Goal: Task Accomplishment & Management: Manage account settings

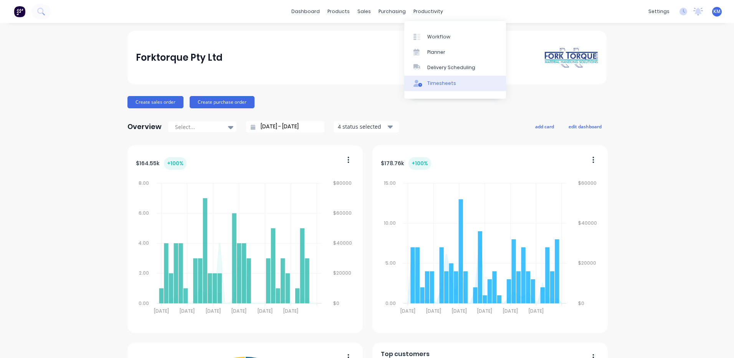
click at [442, 82] on div "Timesheets" at bounding box center [441, 83] width 29 height 7
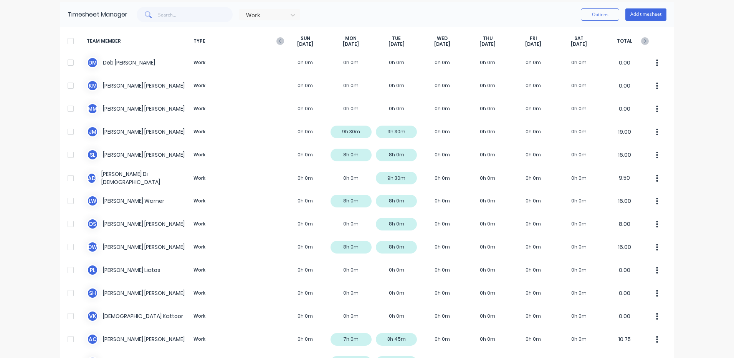
scroll to position [10, 0]
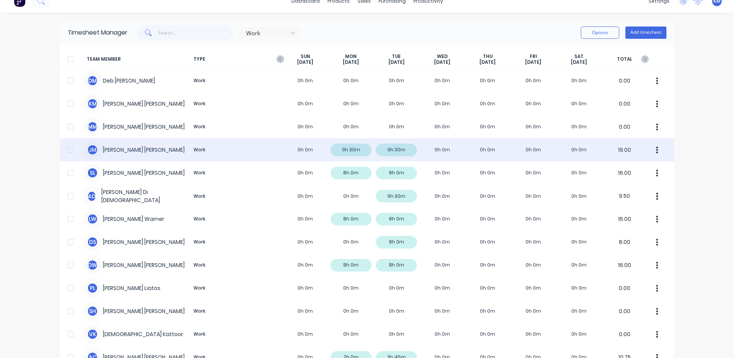
click at [336, 156] on div "[PERSON_NAME] [PERSON_NAME] Work 0h 0m 9h 30m 9h 30m 0h 0m 0h 0m 0h 0m 0h 0m 19…" at bounding box center [367, 149] width 614 height 23
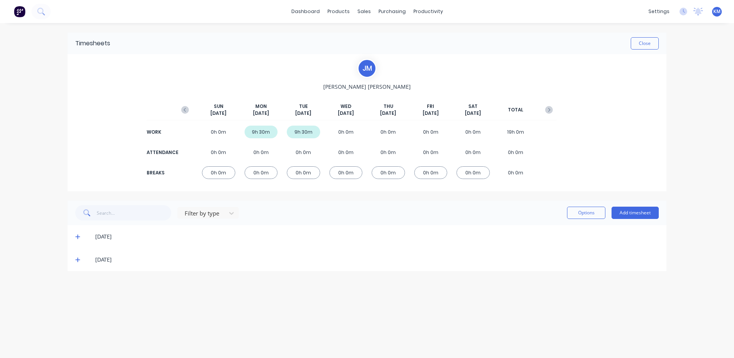
click at [78, 262] on icon at bounding box center [77, 259] width 5 height 5
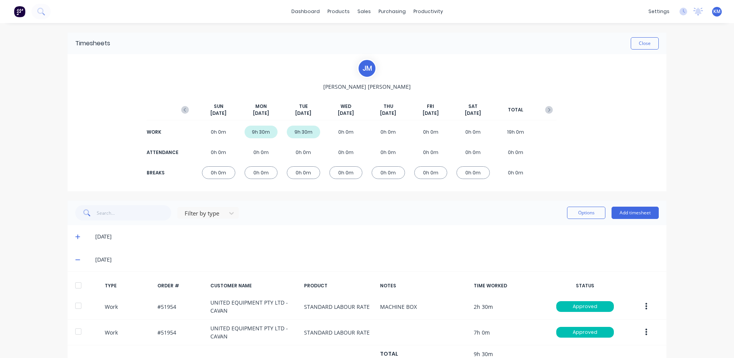
scroll to position [27, 0]
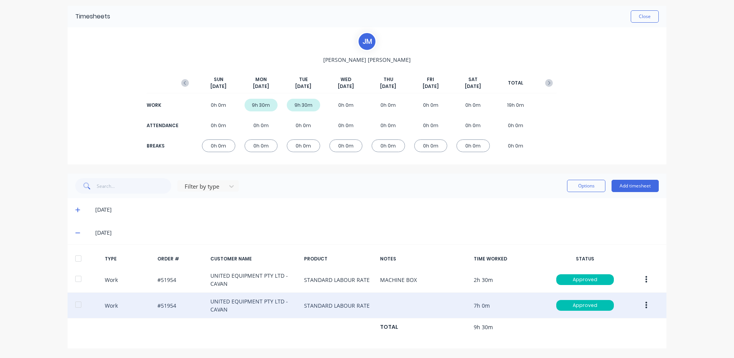
click at [634, 296] on div "Work #51954 UNITED EQUIPMENT PTY LTD - CAVAN STANDARD LABOUR RATE 7h 0m Approved" at bounding box center [367, 306] width 599 height 26
click at [646, 302] on button "button" at bounding box center [646, 305] width 18 height 14
click at [620, 292] on div "Duplicate" at bounding box center [618, 291] width 59 height 11
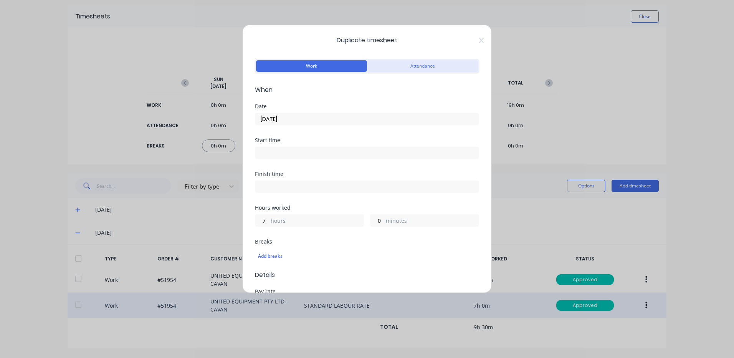
click at [384, 65] on button "Attendance" at bounding box center [422, 66] width 111 height 12
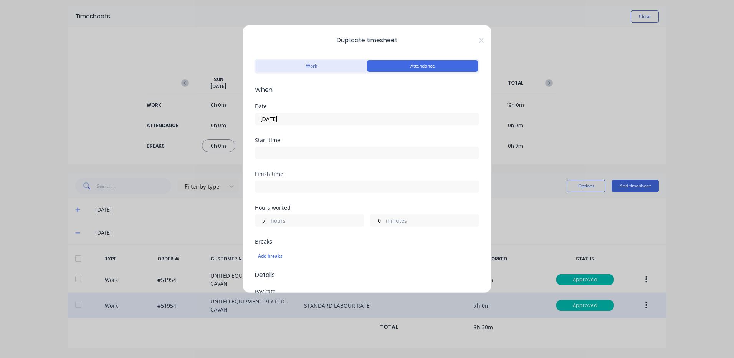
click at [332, 61] on button "Work" at bounding box center [311, 66] width 111 height 12
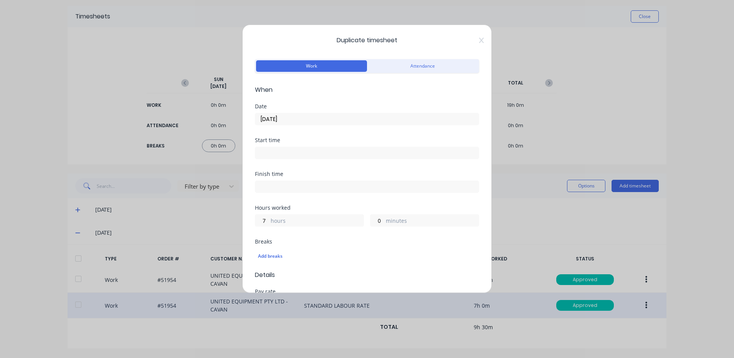
click at [303, 116] on input "[DATE]" at bounding box center [366, 119] width 223 height 12
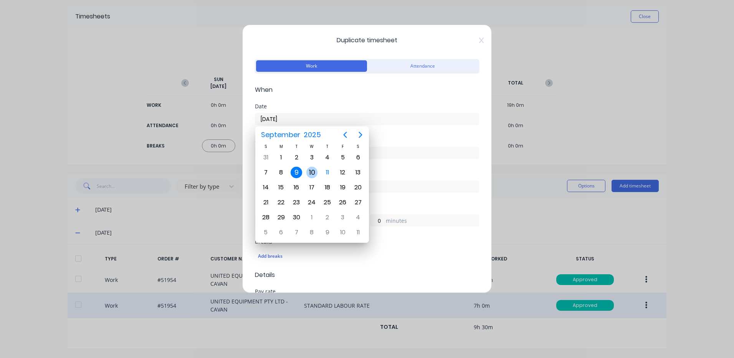
click at [311, 168] on div "10" at bounding box center [312, 173] width 12 height 12
type input "[DATE]"
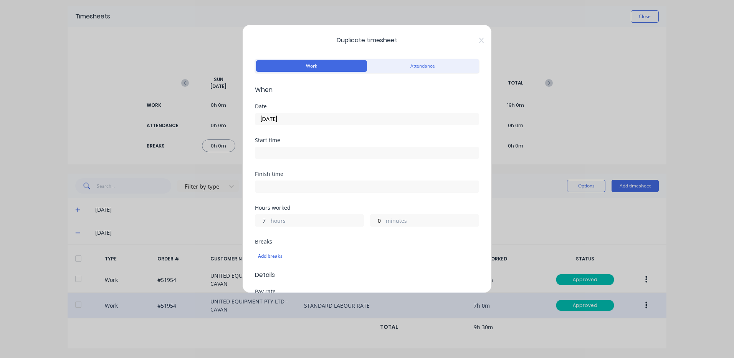
click at [264, 221] on input "7" at bounding box center [261, 221] width 13 height 12
type input "9"
type input "30"
click at [331, 184] on input at bounding box center [366, 187] width 223 height 12
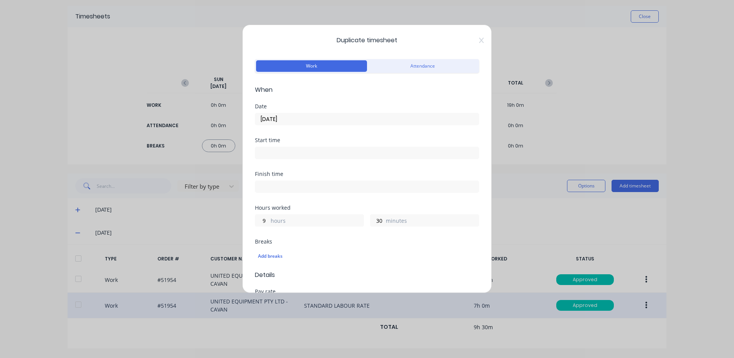
type input "06:35 AM"
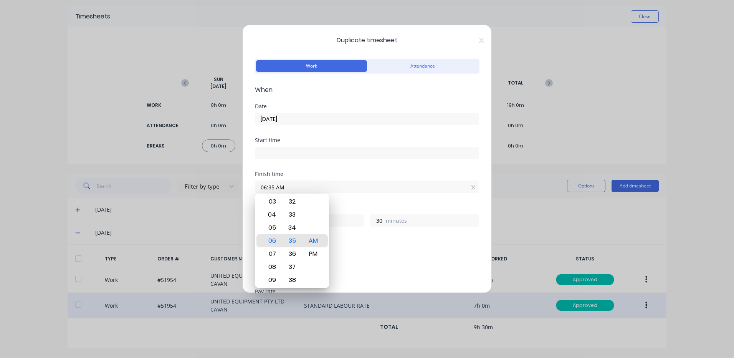
click at [352, 196] on div "Finish time 06:35 AM" at bounding box center [367, 188] width 224 height 34
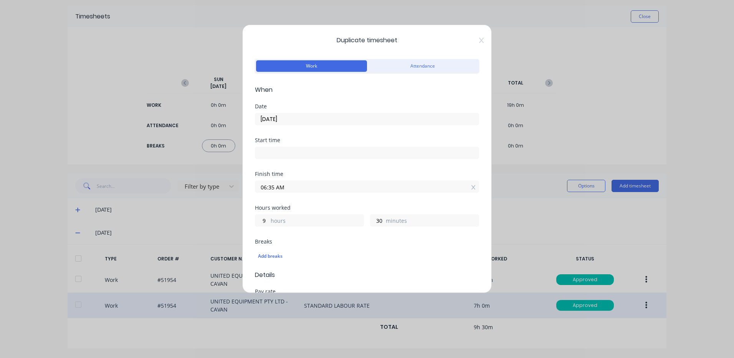
scroll to position [38, 0]
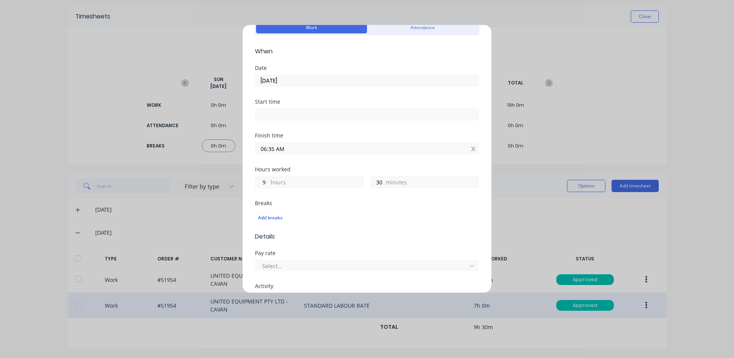
click at [472, 147] on icon at bounding box center [474, 148] width 4 height 5
click at [412, 170] on div "Finish time Required." at bounding box center [367, 153] width 224 height 40
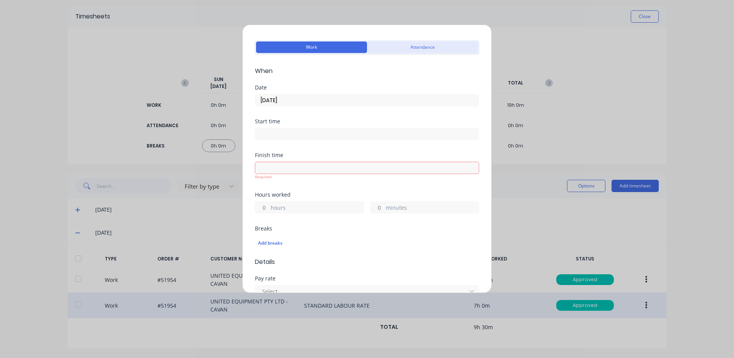
scroll to position [0, 0]
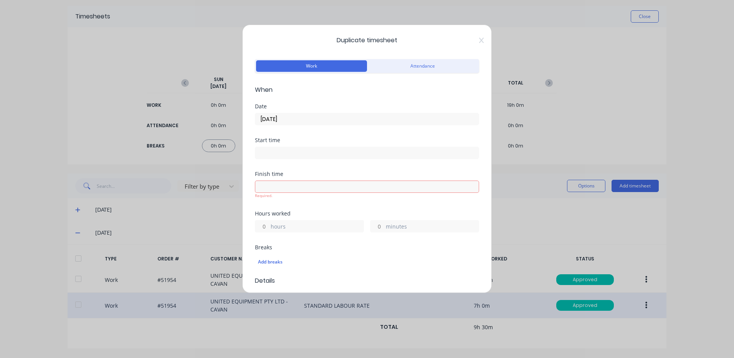
click at [477, 37] on div "Duplicate timesheet Work Attendance When Date [DATE] Start time Finish time Req…" at bounding box center [367, 159] width 250 height 268
click at [475, 44] on div "Duplicate timesheet Work Attendance When Date [DATE] Start time Finish time Req…" at bounding box center [367, 159] width 250 height 268
click at [479, 41] on icon at bounding box center [481, 40] width 5 height 6
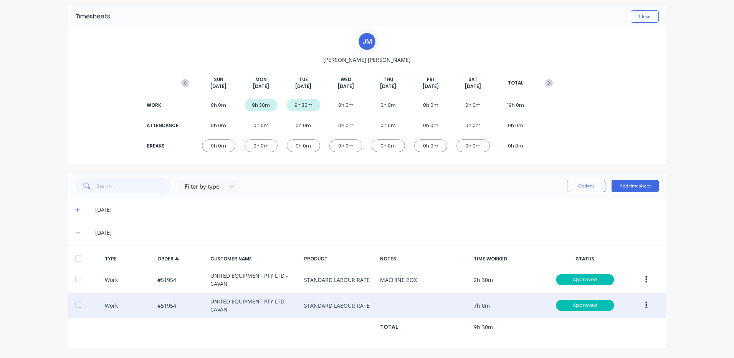
click at [639, 301] on button "button" at bounding box center [646, 305] width 18 height 14
click at [614, 293] on div "Duplicate" at bounding box center [618, 291] width 59 height 11
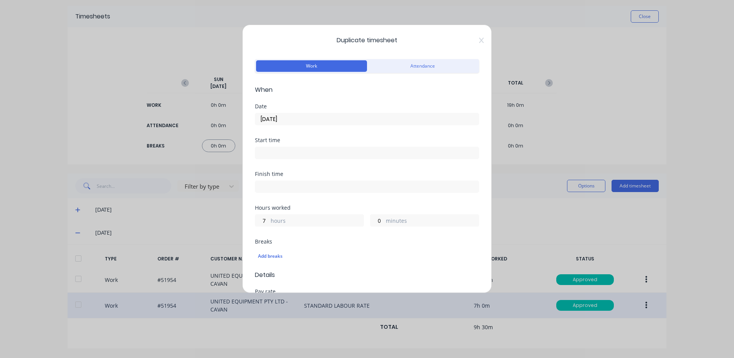
click at [299, 120] on input "[DATE]" at bounding box center [366, 119] width 223 height 12
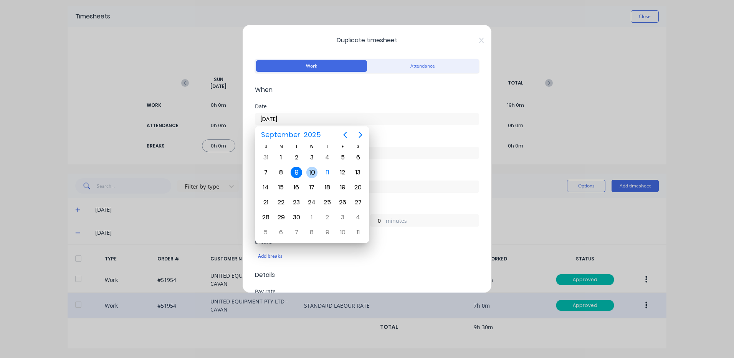
click at [309, 166] on div "10" at bounding box center [311, 172] width 15 height 15
type input "[DATE]"
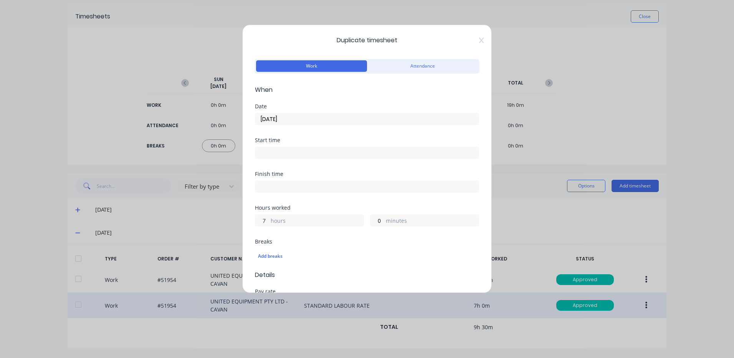
click at [256, 222] on input "7" at bounding box center [261, 221] width 13 height 12
type input "9"
type input "30"
click at [290, 202] on div "Finish time" at bounding box center [367, 188] width 224 height 34
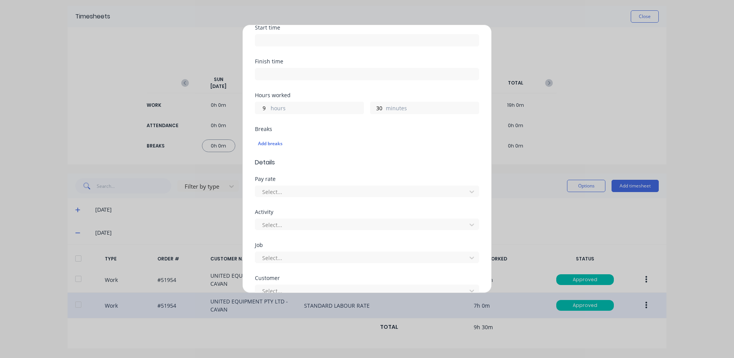
scroll to position [230, 0]
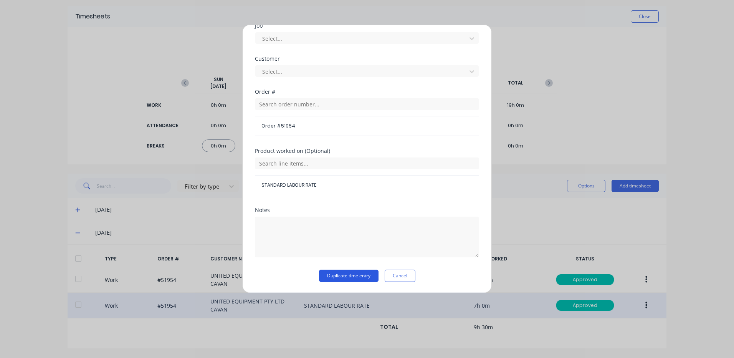
click at [361, 272] on button "Duplicate time entry" at bounding box center [349, 276] width 60 height 12
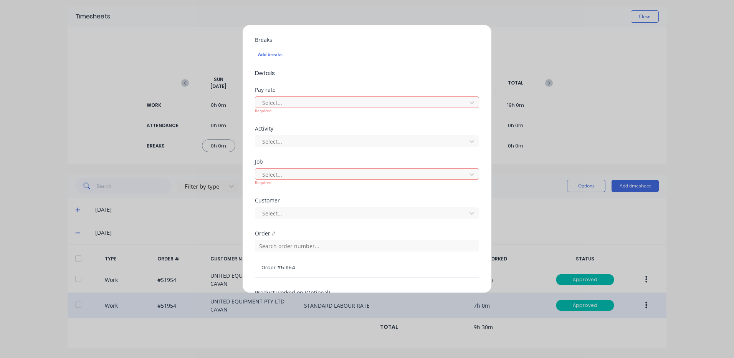
scroll to position [184, 0]
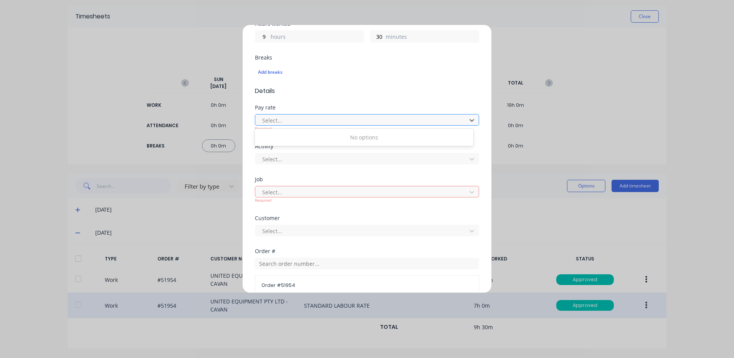
click at [389, 120] on div at bounding box center [362, 121] width 201 height 10
click at [382, 134] on div "No options" at bounding box center [364, 137] width 218 height 14
click at [372, 137] on div "No options" at bounding box center [364, 137] width 218 height 14
click at [358, 107] on div "Pay rate" at bounding box center [367, 107] width 224 height 5
click at [341, 194] on div at bounding box center [362, 192] width 201 height 10
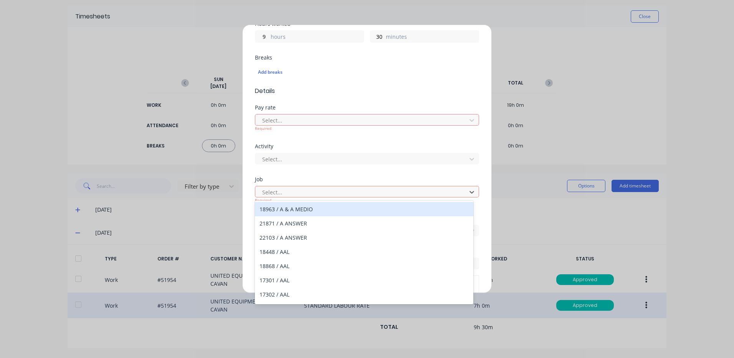
click at [347, 175] on div "Activity Select..." at bounding box center [367, 160] width 224 height 33
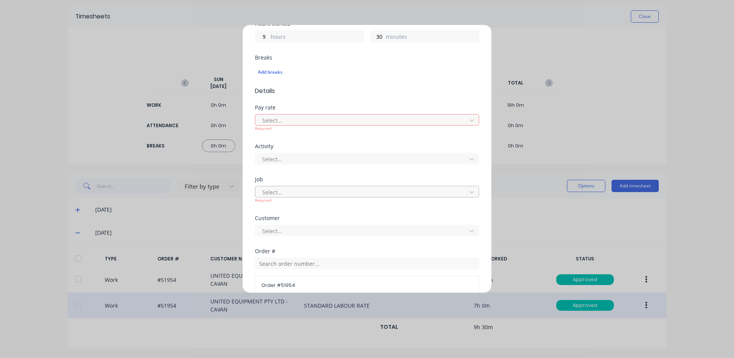
click at [356, 191] on div at bounding box center [362, 192] width 201 height 10
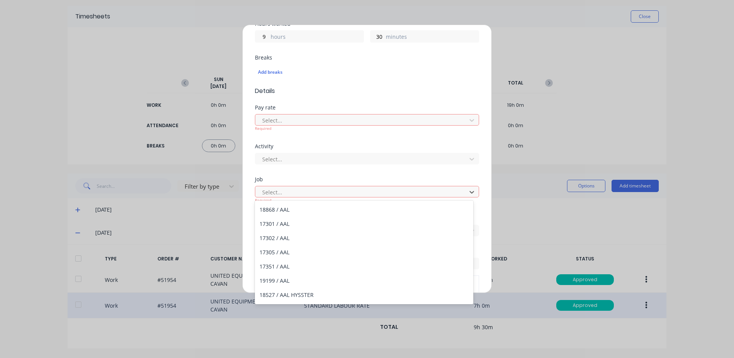
scroll to position [0, 0]
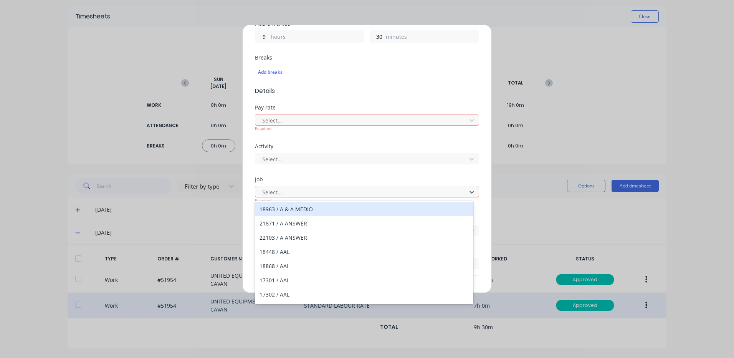
click at [349, 169] on div "Activity Select..." at bounding box center [367, 160] width 224 height 33
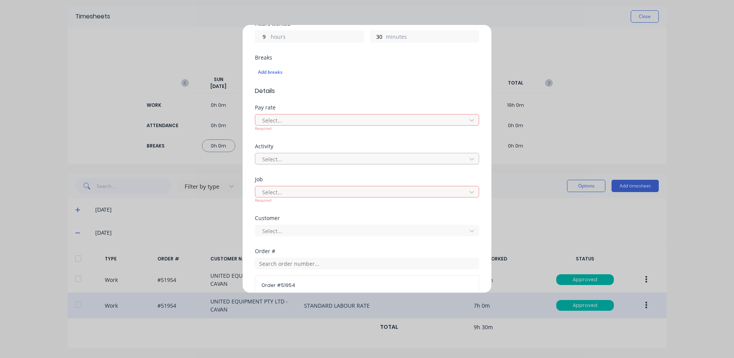
click at [356, 155] on div at bounding box center [362, 159] width 201 height 10
click at [367, 134] on div "Pay rate Select... Required" at bounding box center [367, 124] width 224 height 39
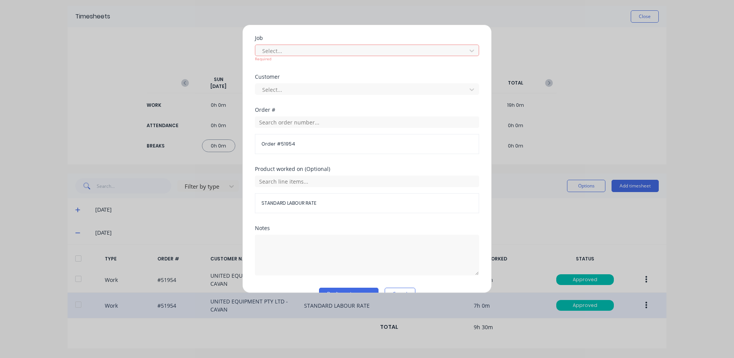
scroll to position [343, 0]
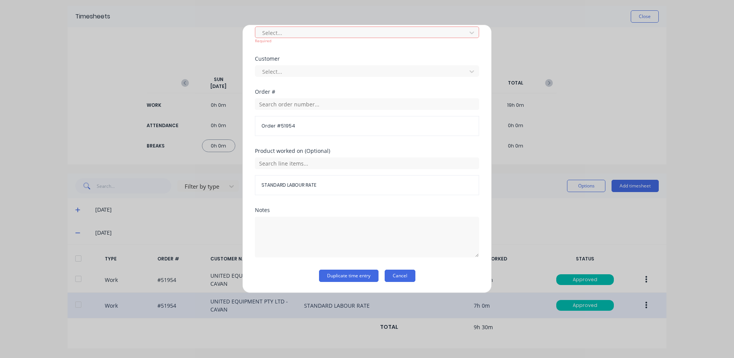
click at [389, 274] on button "Cancel" at bounding box center [400, 276] width 31 height 12
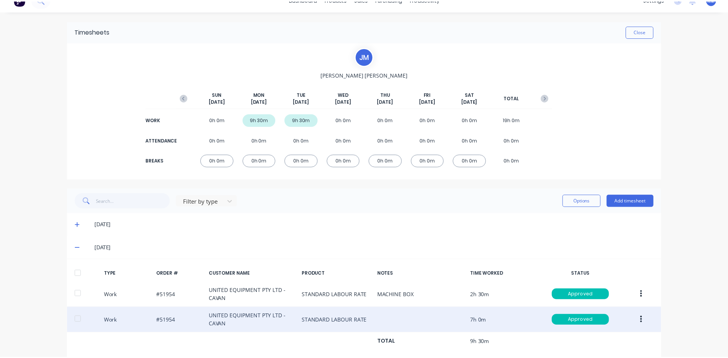
scroll to position [0, 0]
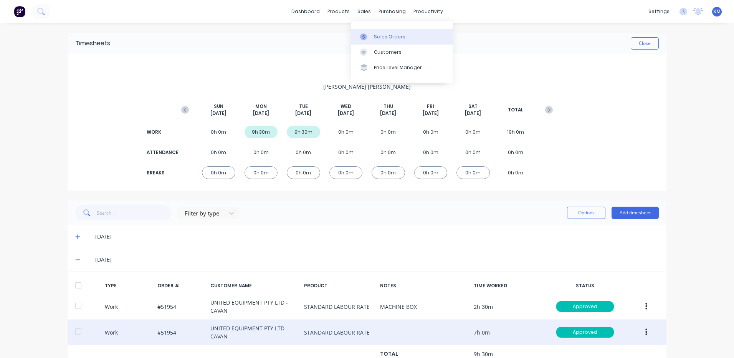
click at [380, 36] on div "Sales Orders" at bounding box center [389, 36] width 31 height 7
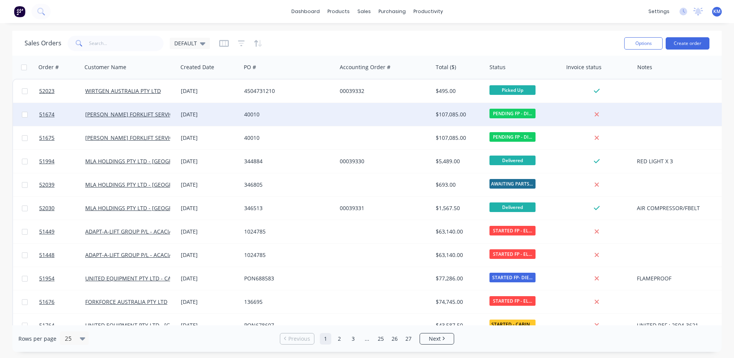
click at [366, 118] on div at bounding box center [385, 114] width 96 height 23
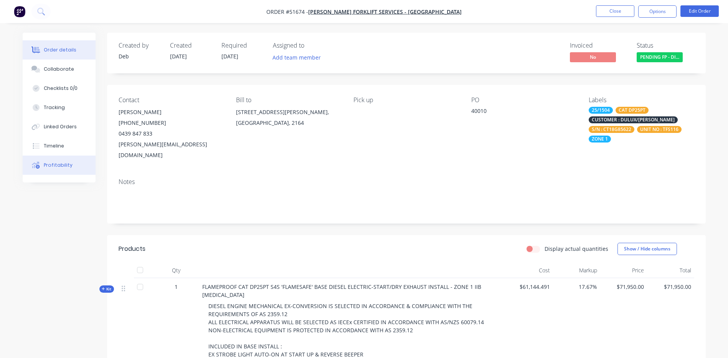
click at [60, 161] on button "Profitability" at bounding box center [59, 165] width 73 height 19
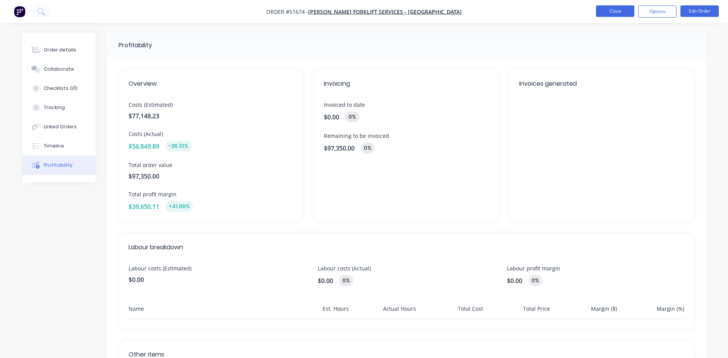
click at [617, 12] on button "Close" at bounding box center [615, 11] width 38 height 12
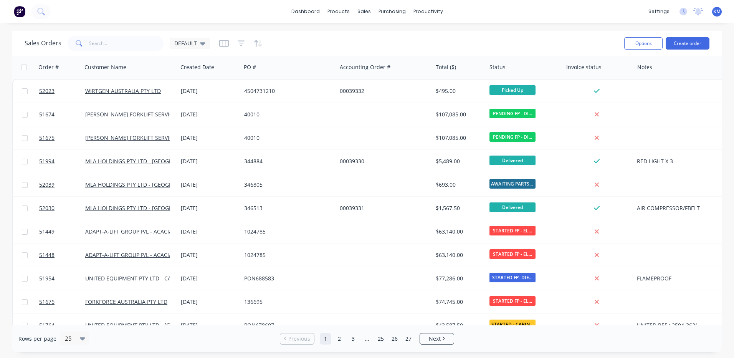
click at [429, 32] on div "Sales Orders DEFAULT Options Create order" at bounding box center [367, 43] width 710 height 25
click at [535, 43] on div "Sales Orders DEFAULT" at bounding box center [322, 43] width 594 height 19
click at [546, 38] on div "Sales Orders DEFAULT" at bounding box center [322, 43] width 594 height 19
click at [399, 51] on div "Suppliers" at bounding box center [408, 52] width 23 height 7
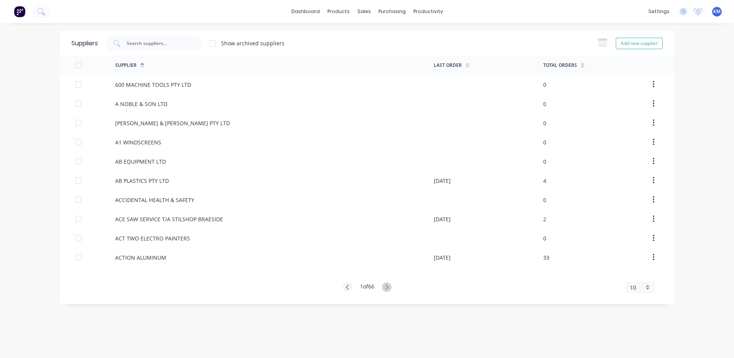
click at [136, 39] on div at bounding box center [154, 43] width 96 height 15
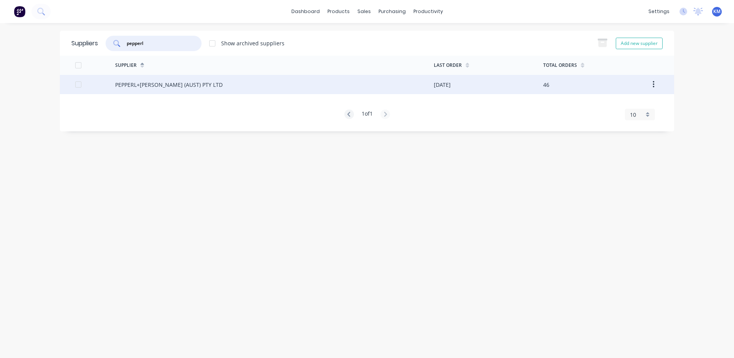
type input "pepperl"
click at [221, 83] on div "PEPPERL+[PERSON_NAME] (AUST) PTY LTD" at bounding box center [274, 84] width 319 height 19
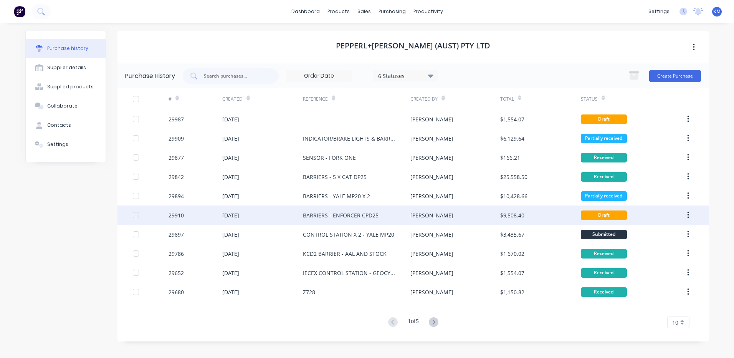
click at [359, 212] on div "BARRIERS - ENFORCER CPD25" at bounding box center [341, 215] width 76 height 8
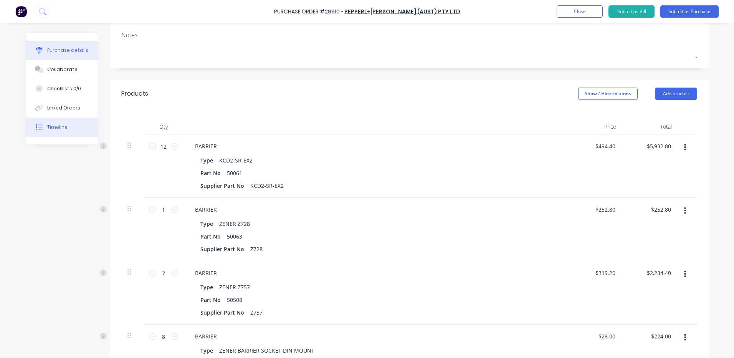
click at [77, 131] on button "Timeline" at bounding box center [62, 127] width 72 height 19
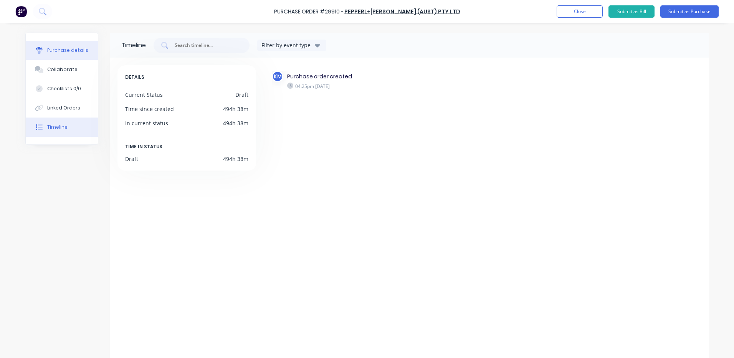
click at [79, 53] on div "Purchase details" at bounding box center [67, 50] width 41 height 7
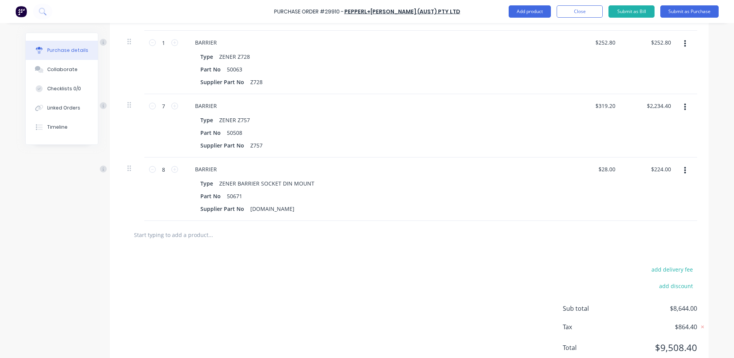
scroll to position [265, 0]
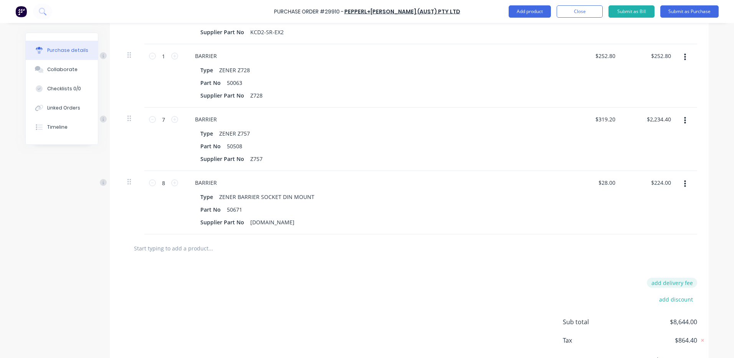
type textarea "x"
click at [682, 285] on button "add delivery fee" at bounding box center [672, 283] width 50 height 10
type input "55"
type textarea "x"
type input "$55.00"
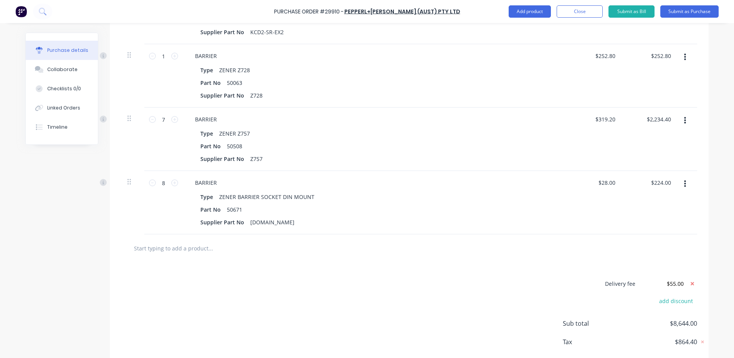
click at [665, 254] on div at bounding box center [409, 247] width 564 height 15
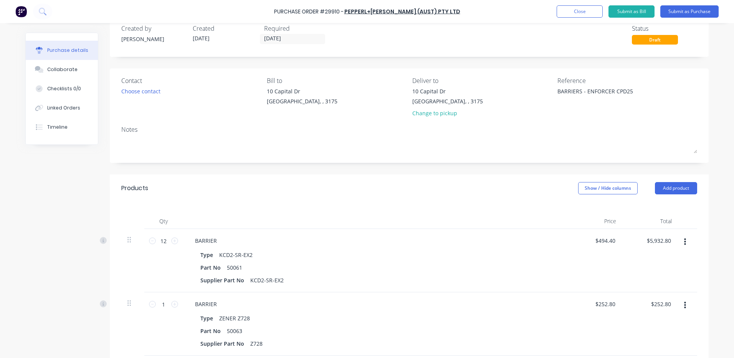
scroll to position [0, 0]
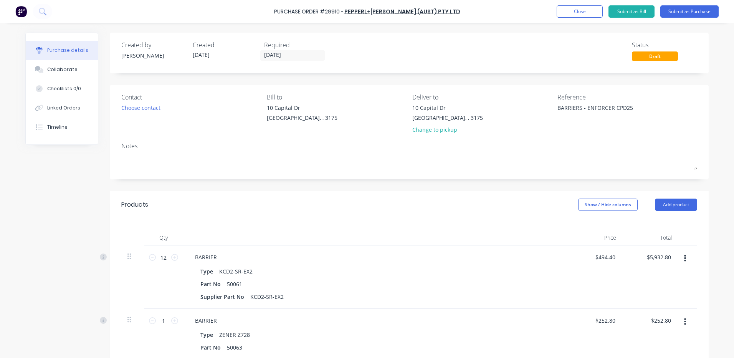
click at [131, 113] on div "Contact Choose contact" at bounding box center [191, 115] width 140 height 45
click at [134, 110] on div "Choose contact" at bounding box center [140, 108] width 39 height 8
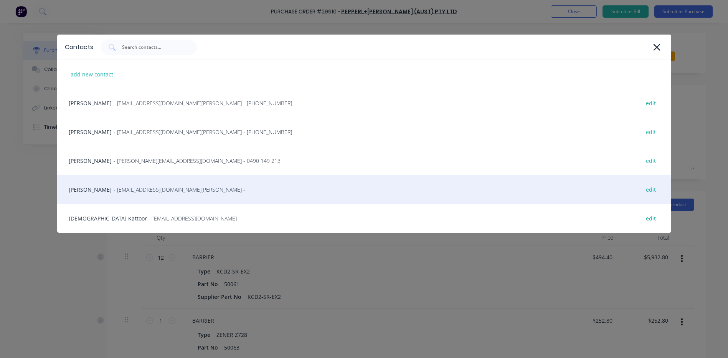
click at [151, 188] on span "- [EMAIL_ADDRESS][DOMAIN_NAME][PERSON_NAME] -" at bounding box center [180, 189] width 132 height 8
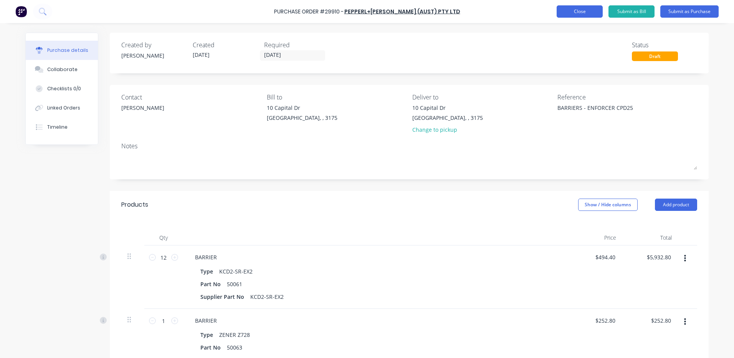
click at [589, 12] on button "Close" at bounding box center [580, 11] width 46 height 12
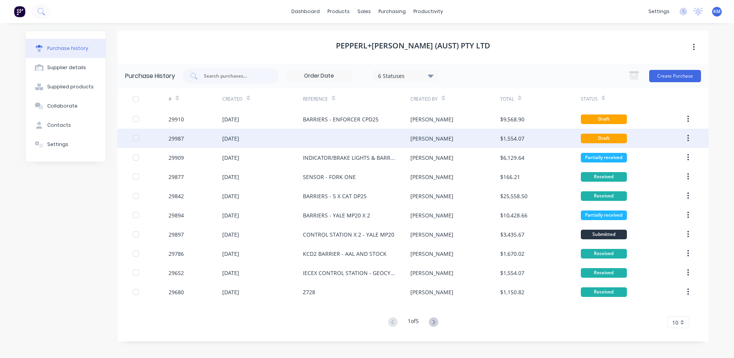
click at [496, 136] on div "[PERSON_NAME]" at bounding box center [455, 138] width 89 height 19
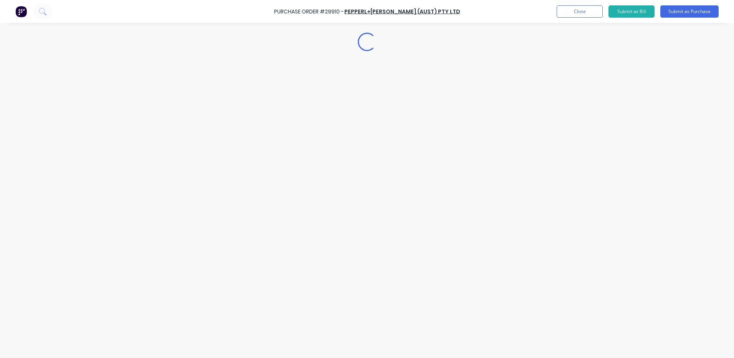
type textarea "x"
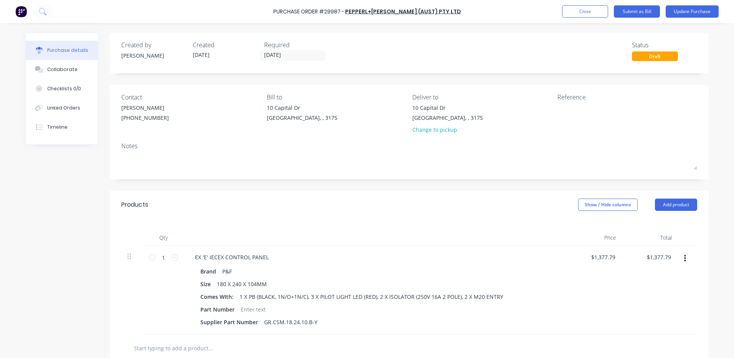
click at [681, 255] on button "button" at bounding box center [685, 259] width 18 height 14
click at [654, 321] on button "Delete" at bounding box center [661, 324] width 65 height 15
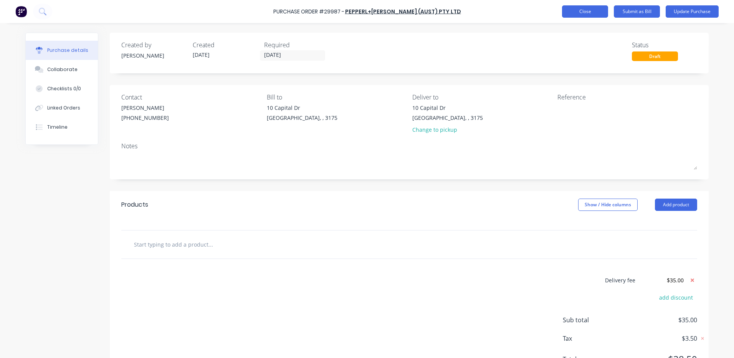
click at [579, 12] on button "Close" at bounding box center [585, 11] width 46 height 12
